Goal: Task Accomplishment & Management: Use online tool/utility

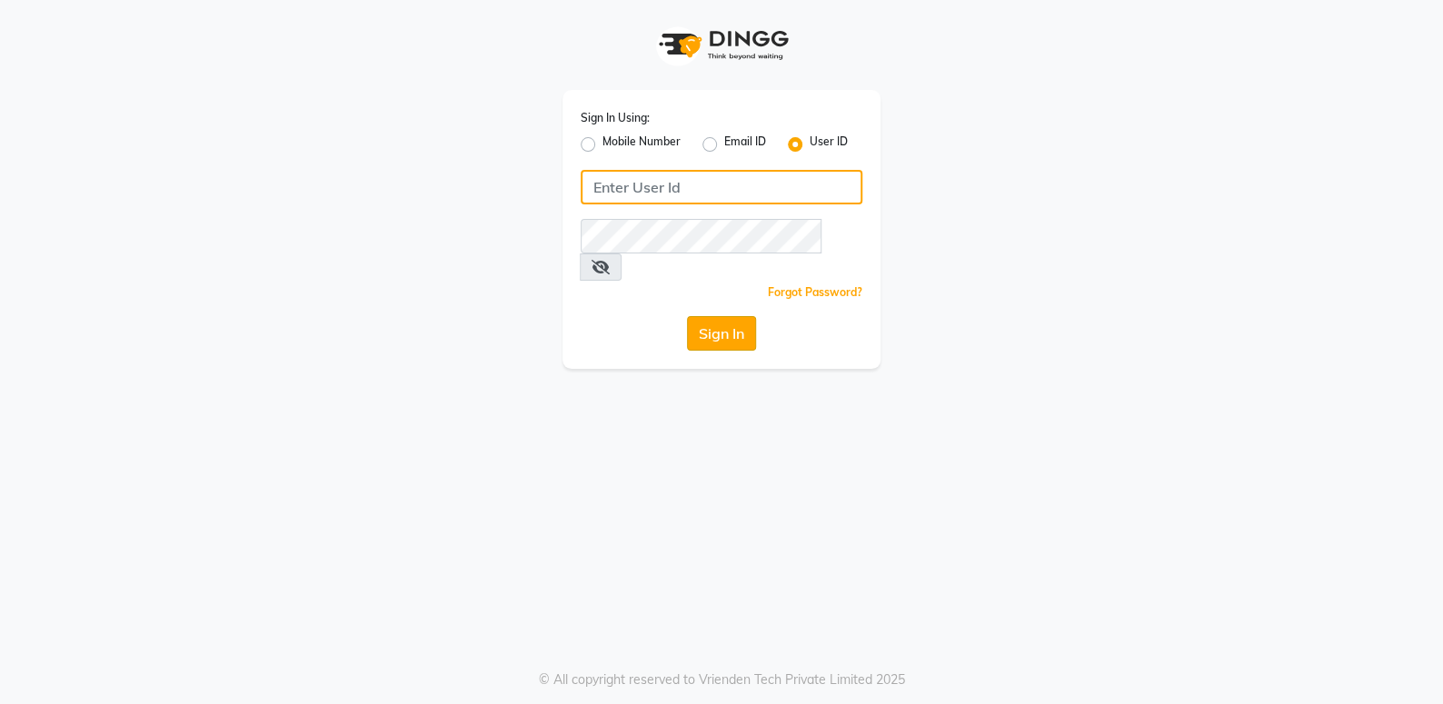
type input "she nailed it"
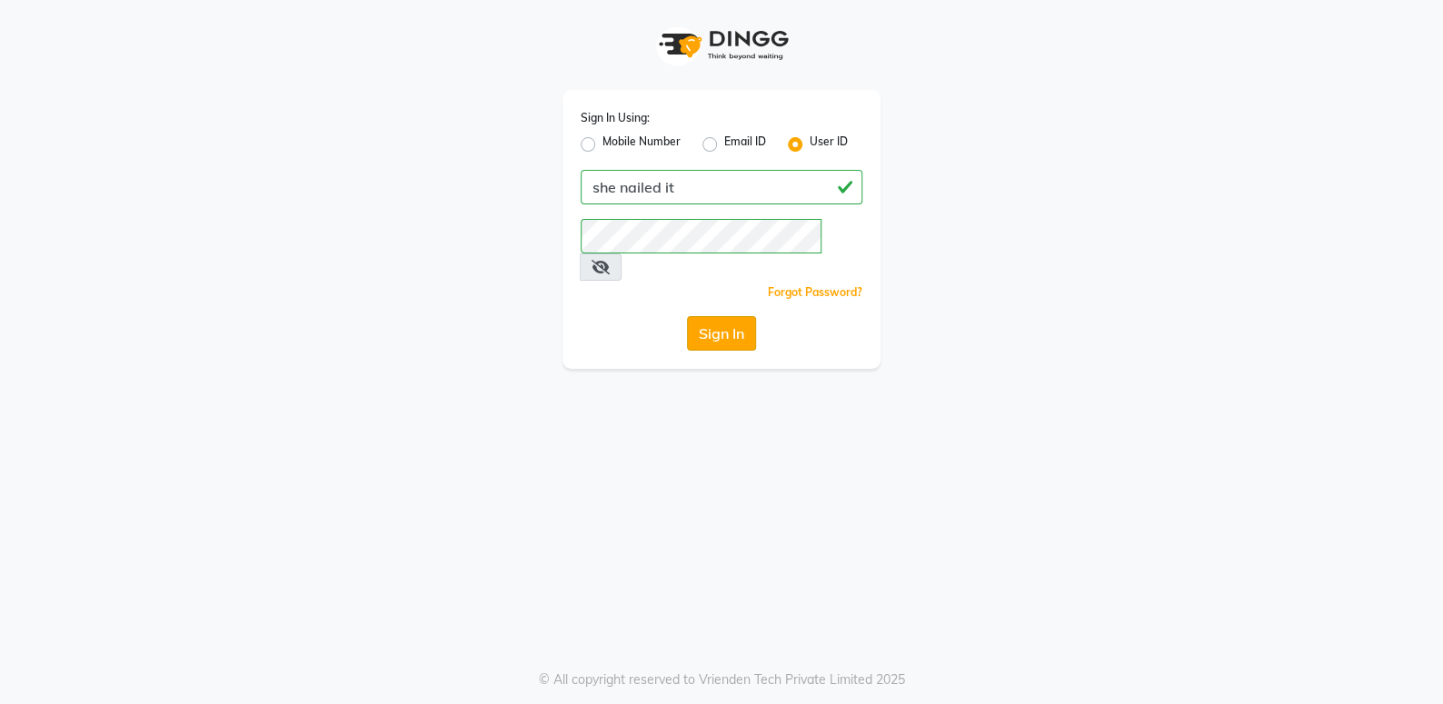
click at [737, 316] on button "Sign In" at bounding box center [721, 333] width 69 height 35
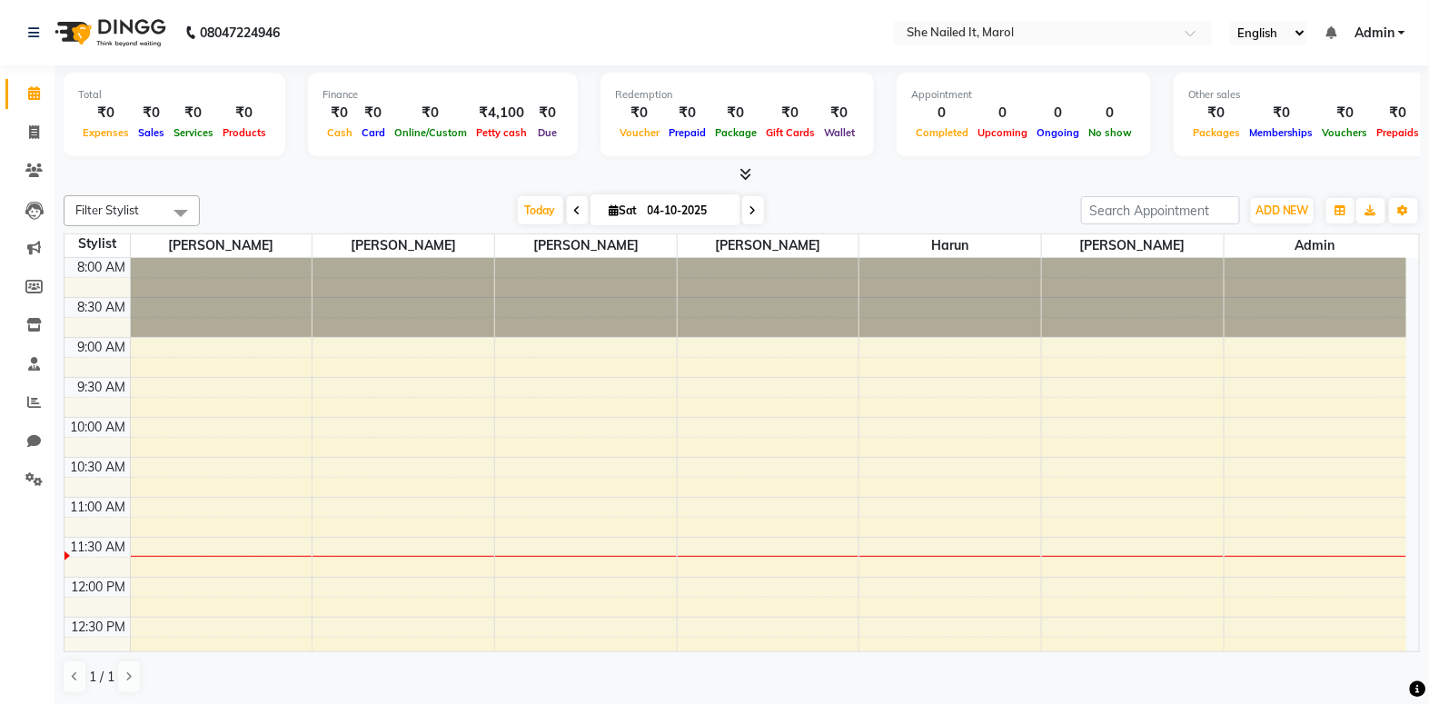
click at [749, 167] on icon at bounding box center [745, 174] width 12 height 14
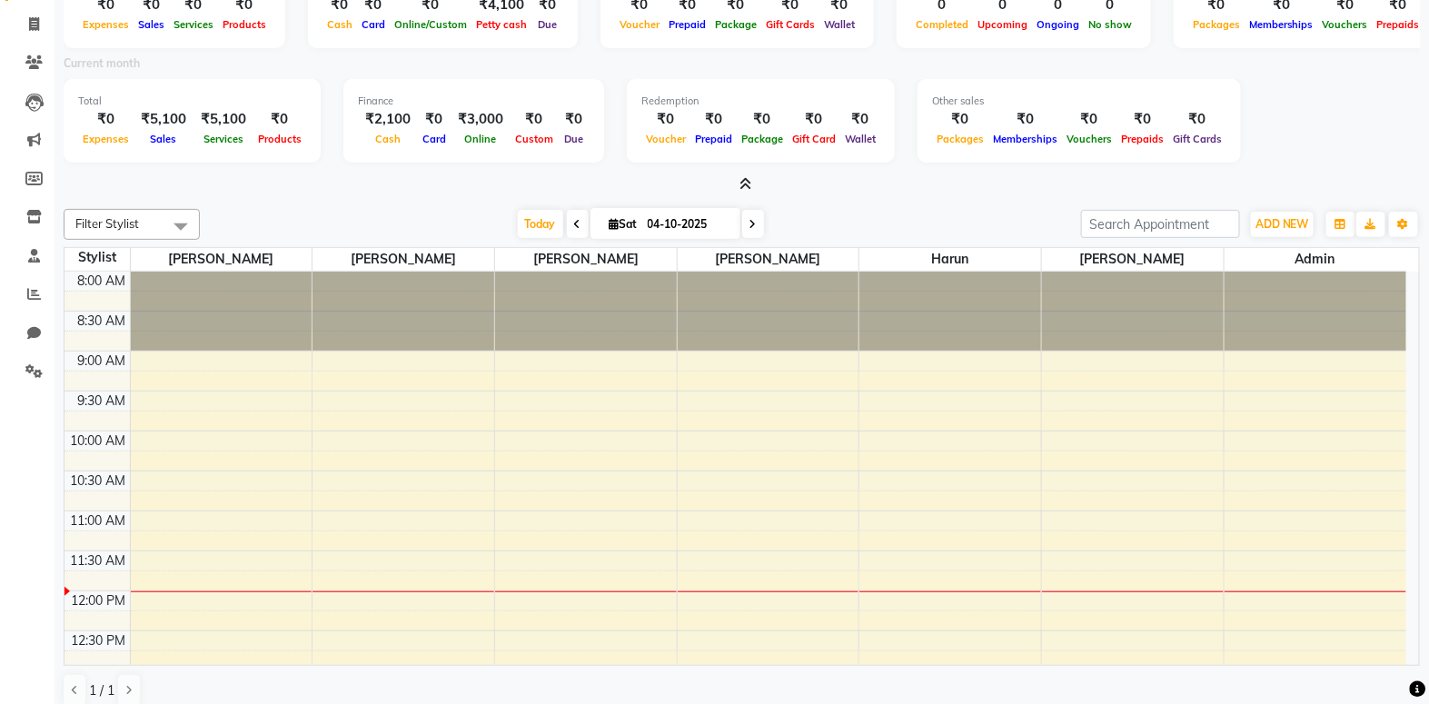
scroll to position [122, 0]
